Goal: Task Accomplishment & Management: Complete application form

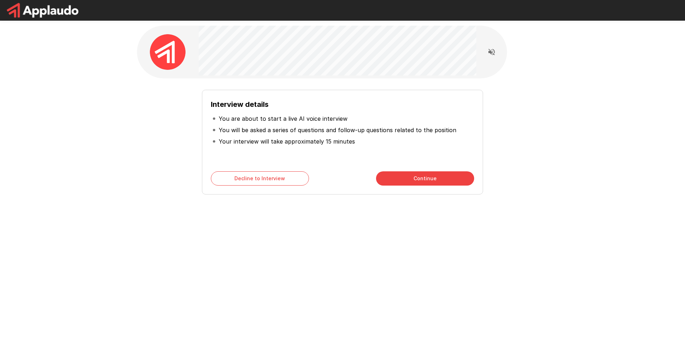
click at [513, 105] on div "Interview details You are about to start a live AI voice interview You will be …" at bounding box center [342, 139] width 405 height 111
click at [435, 179] on button "Continue" at bounding box center [425, 179] width 98 height 14
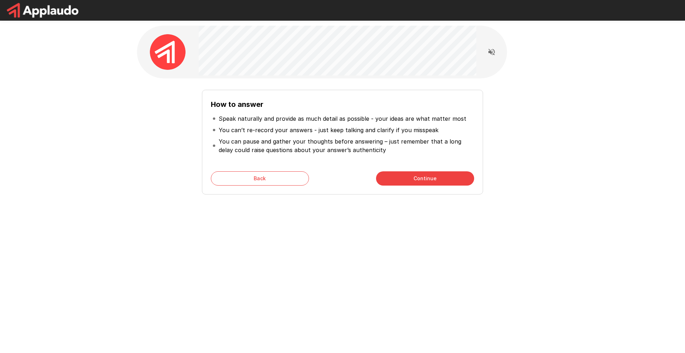
click at [239, 182] on button "Back" at bounding box center [260, 179] width 98 height 14
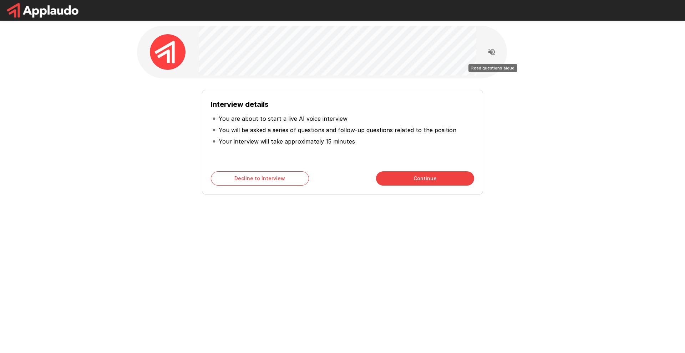
click at [490, 51] on icon "Read questions aloud" at bounding box center [491, 52] width 6 height 6
click at [579, 126] on div "Interview details You are about to start a live AI voice interview You will be …" at bounding box center [342, 127] width 685 height 255
click at [420, 180] on button "Continue" at bounding box center [425, 179] width 98 height 14
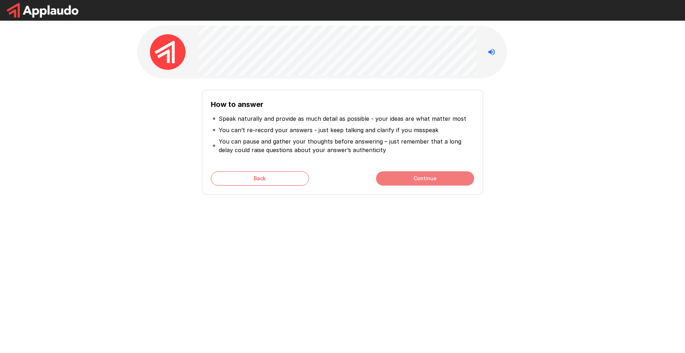
click at [420, 180] on button "Continue" at bounding box center [425, 179] width 98 height 14
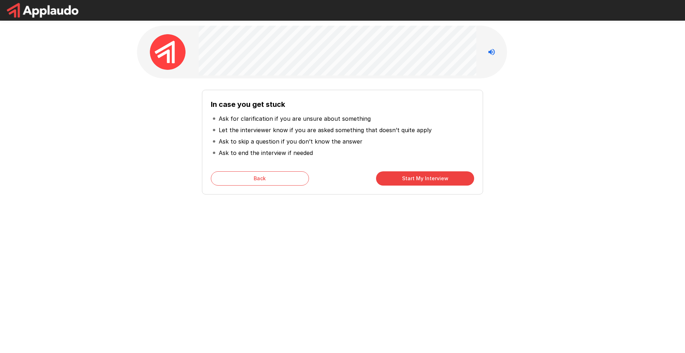
click at [420, 180] on button "Start My Interview" at bounding box center [425, 179] width 98 height 14
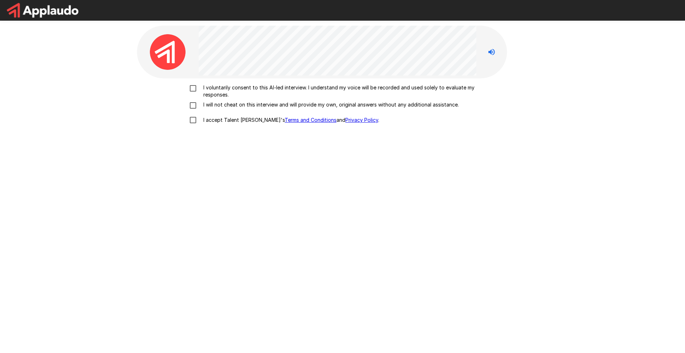
click at [206, 89] on p "I voluntarily consent to this AI-led interview. I understand my voice will be r…" at bounding box center [349, 91] width 299 height 14
click at [205, 121] on p "I accept Talent Llama's Terms and Conditions and Privacy Policy ." at bounding box center [289, 120] width 179 height 7
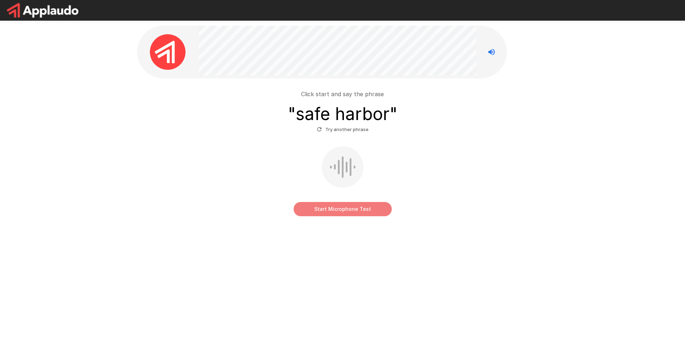
click at [374, 211] on button "Start Microphone Test" at bounding box center [342, 209] width 98 height 14
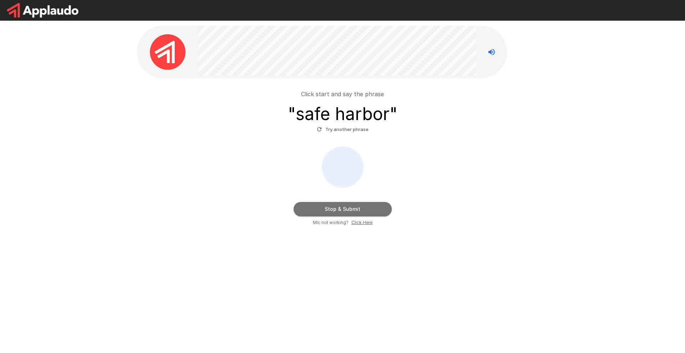
click at [374, 211] on button "Stop & Submit" at bounding box center [342, 209] width 98 height 14
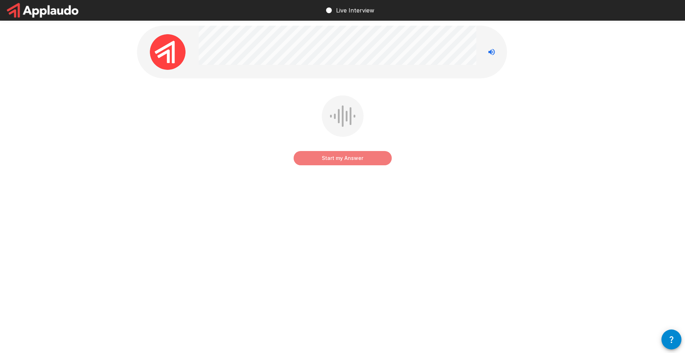
click at [370, 157] on button "Start my Answer" at bounding box center [342, 158] width 98 height 14
click at [370, 161] on button "Stop & Submit" at bounding box center [342, 158] width 98 height 14
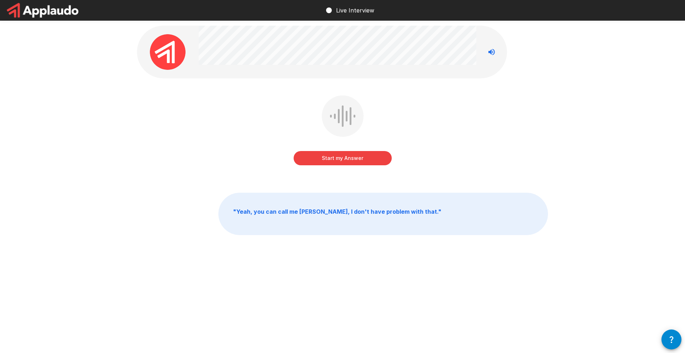
click at [332, 161] on button "Start my Answer" at bounding box center [342, 158] width 98 height 14
click at [332, 161] on button "Stop & Submit" at bounding box center [342, 158] width 98 height 14
click at [494, 48] on icon "Stop reading questions aloud" at bounding box center [491, 52] width 9 height 9
click at [363, 160] on button "Start my Answer" at bounding box center [342, 158] width 98 height 14
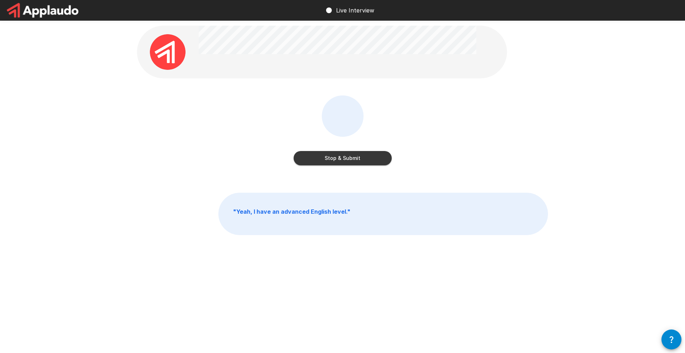
click at [363, 160] on button "Stop & Submit" at bounding box center [342, 158] width 98 height 14
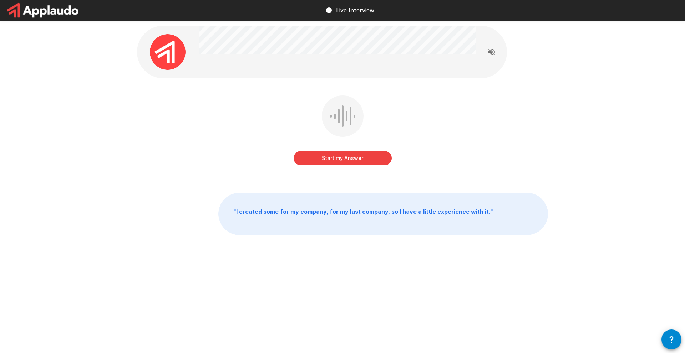
click at [363, 160] on button "Start my Answer" at bounding box center [342, 158] width 98 height 14
click at [363, 160] on button "Stop & Submit" at bounding box center [342, 158] width 98 height 14
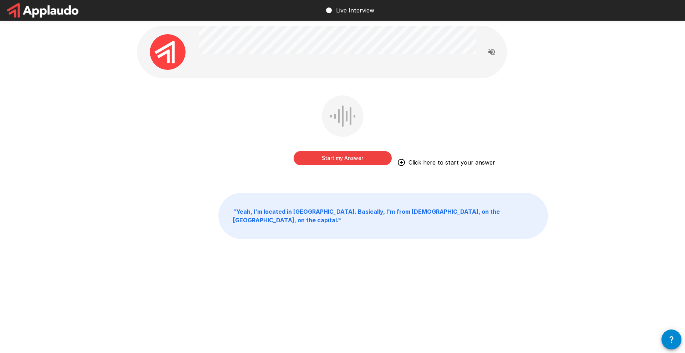
click at [359, 161] on button "Start my Answer" at bounding box center [342, 158] width 98 height 14
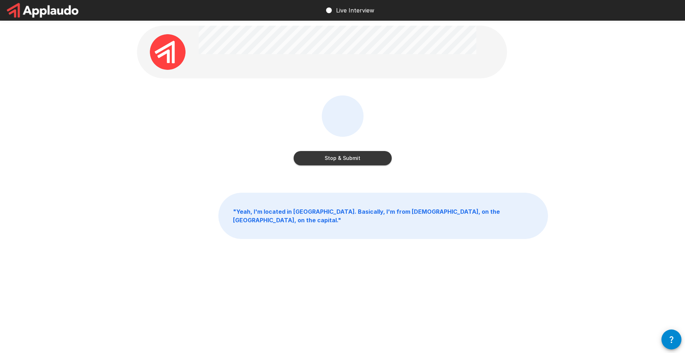
click at [357, 159] on button "Stop & Submit" at bounding box center [342, 158] width 98 height 14
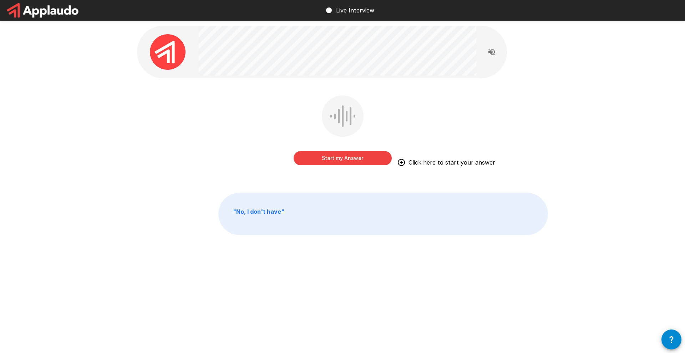
click at [351, 158] on button "Start my Answer" at bounding box center [342, 158] width 98 height 14
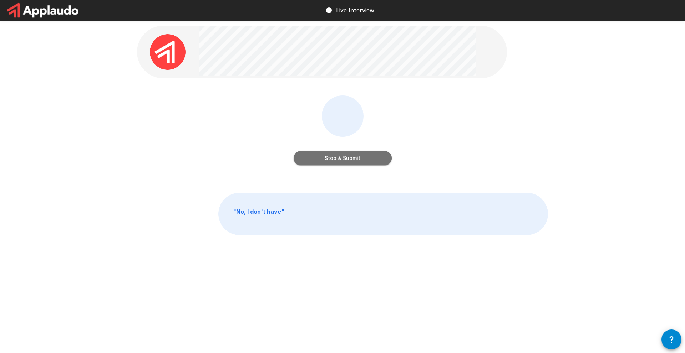
click at [351, 158] on button "Stop & Submit" at bounding box center [342, 158] width 98 height 14
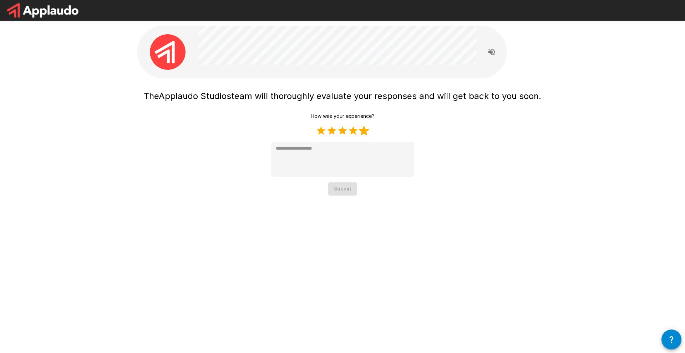
click at [365, 129] on label "5 Stars" at bounding box center [363, 131] width 11 height 11
click at [347, 197] on div "The Applaudo Studios team will thoroughly evaluate your responses and will get …" at bounding box center [342, 112] width 428 height 224
type textarea "*"
click at [345, 188] on button "Submit" at bounding box center [342, 189] width 29 height 13
